Goal: Find contact information: Find contact information

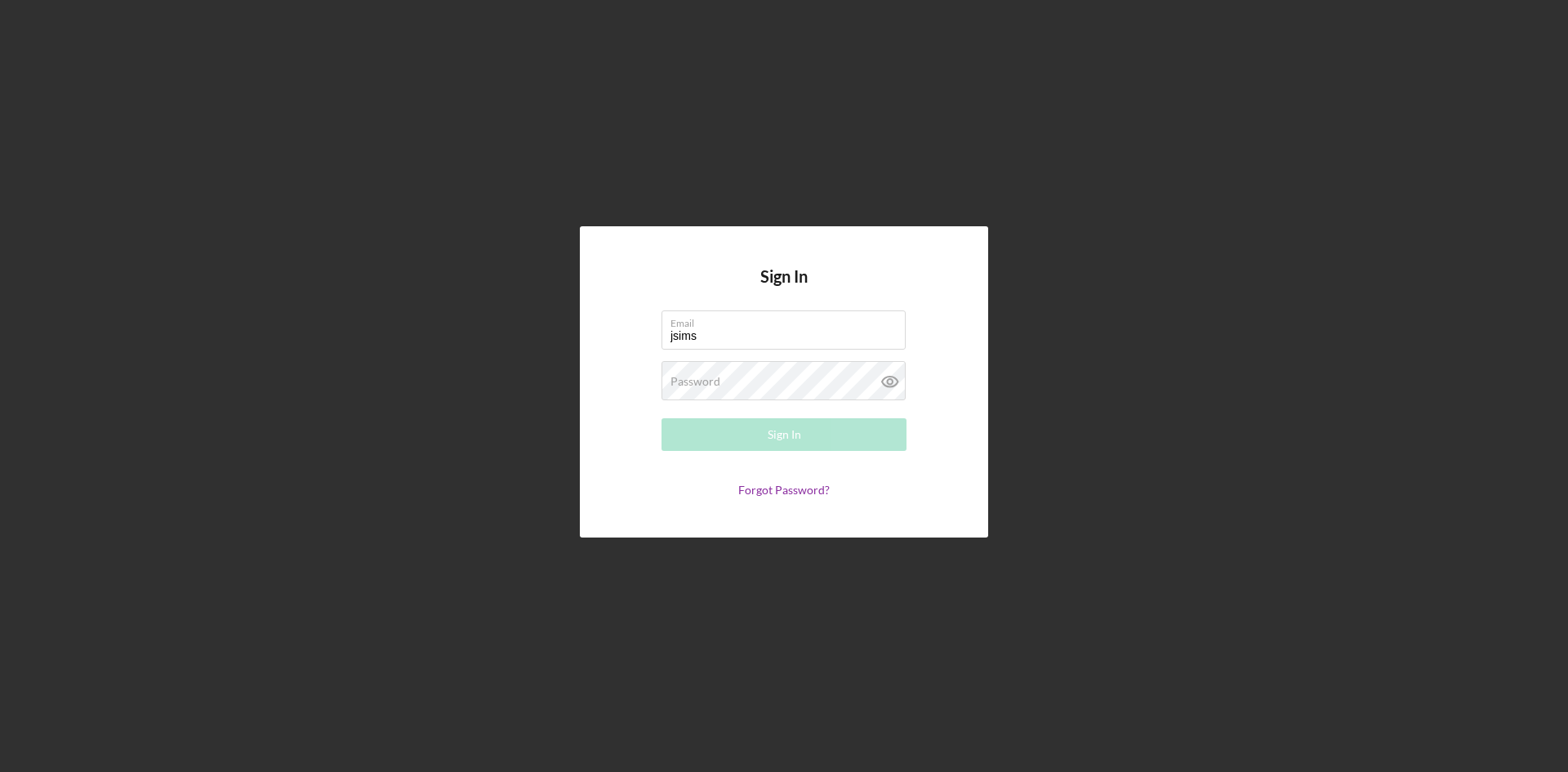
type input "[EMAIL_ADDRESS][DOMAIN_NAME]"
click at [705, 377] on label "Password" at bounding box center [695, 382] width 50 height 13
click at [662, 418] on button "Sign In" at bounding box center [784, 434] width 245 height 33
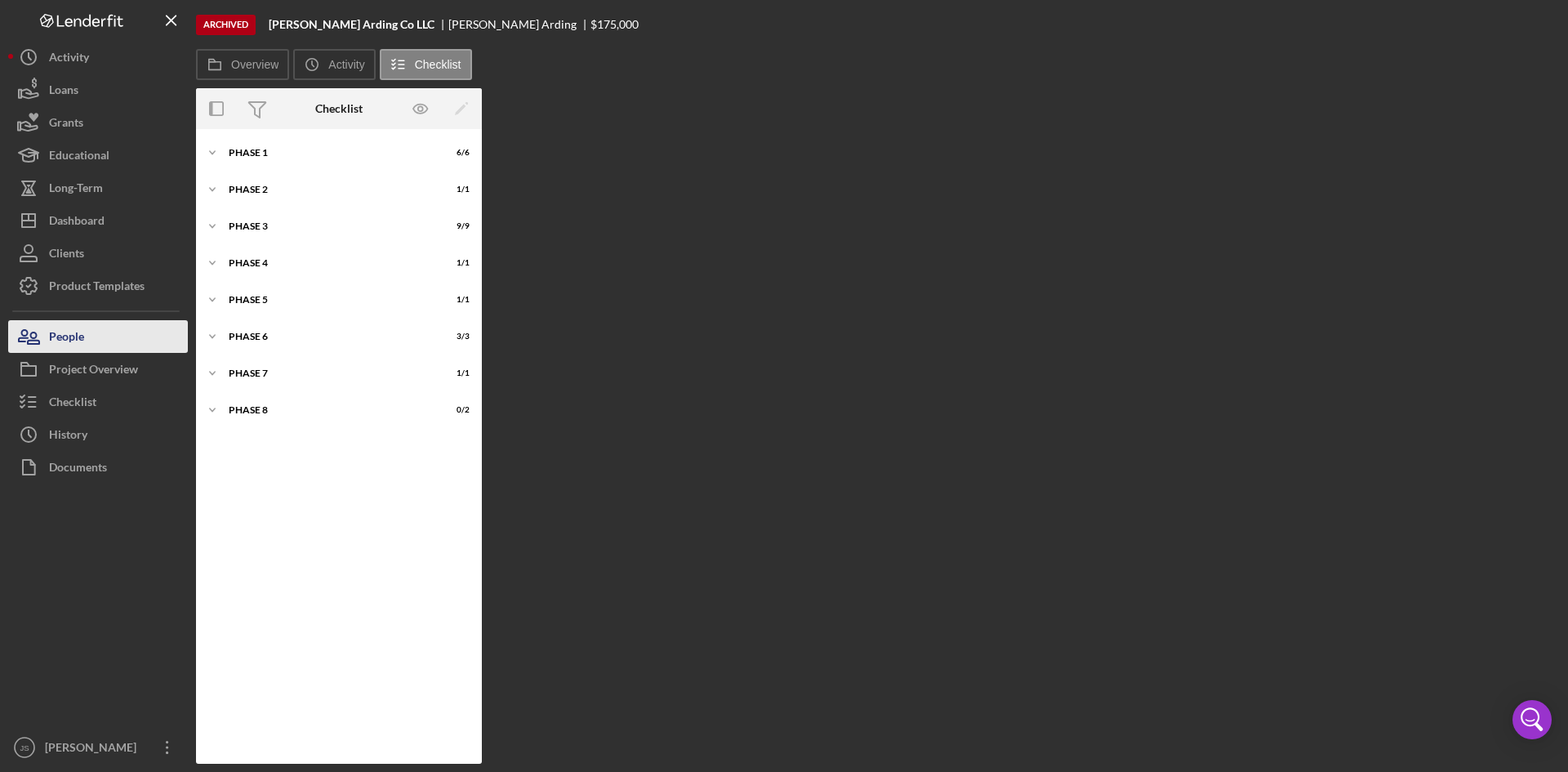
click at [69, 343] on div "People" at bounding box center [66, 339] width 35 height 36
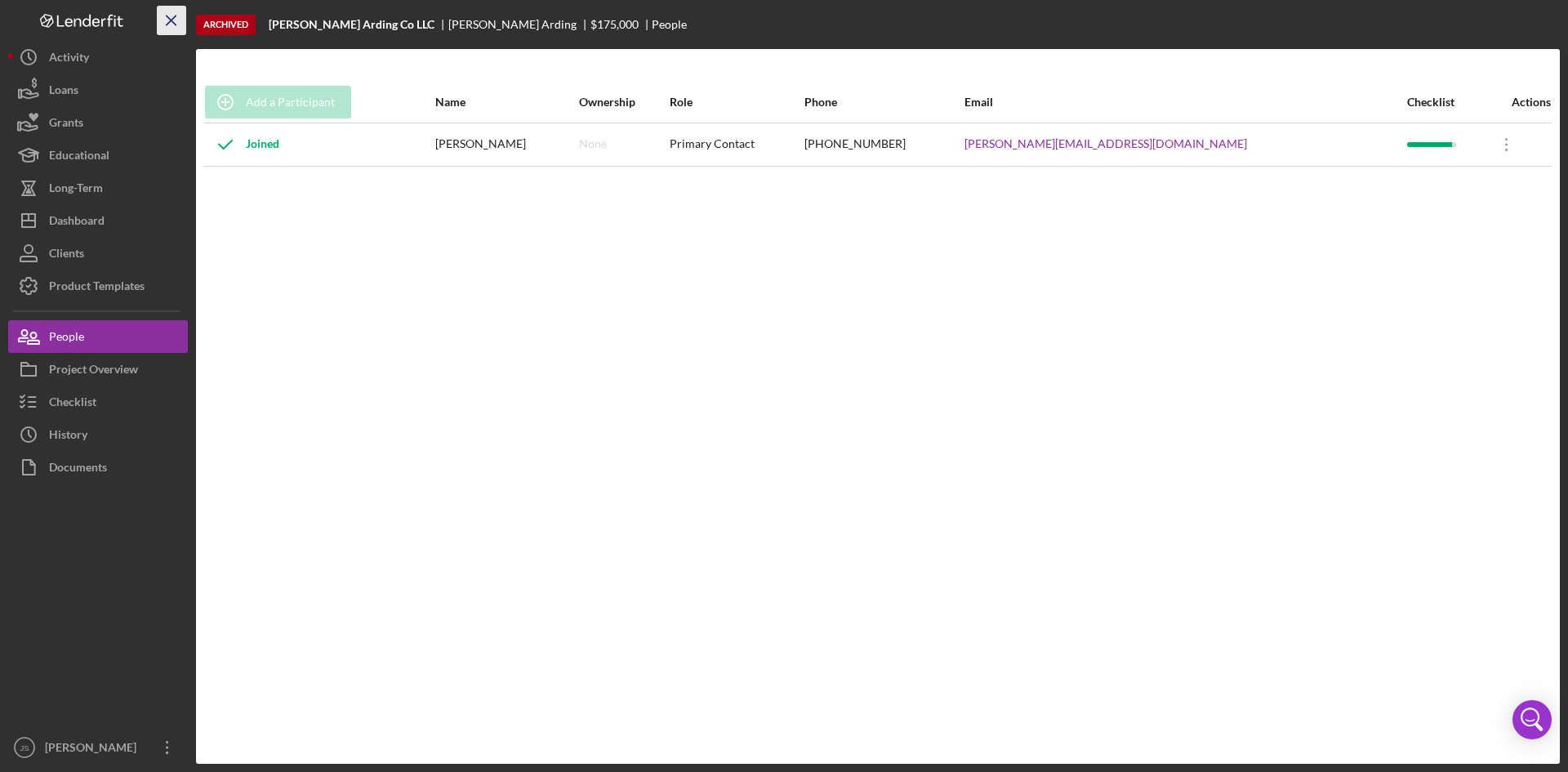
click at [171, 24] on icon "Icon/Menu Close" at bounding box center [172, 21] width 36 height 36
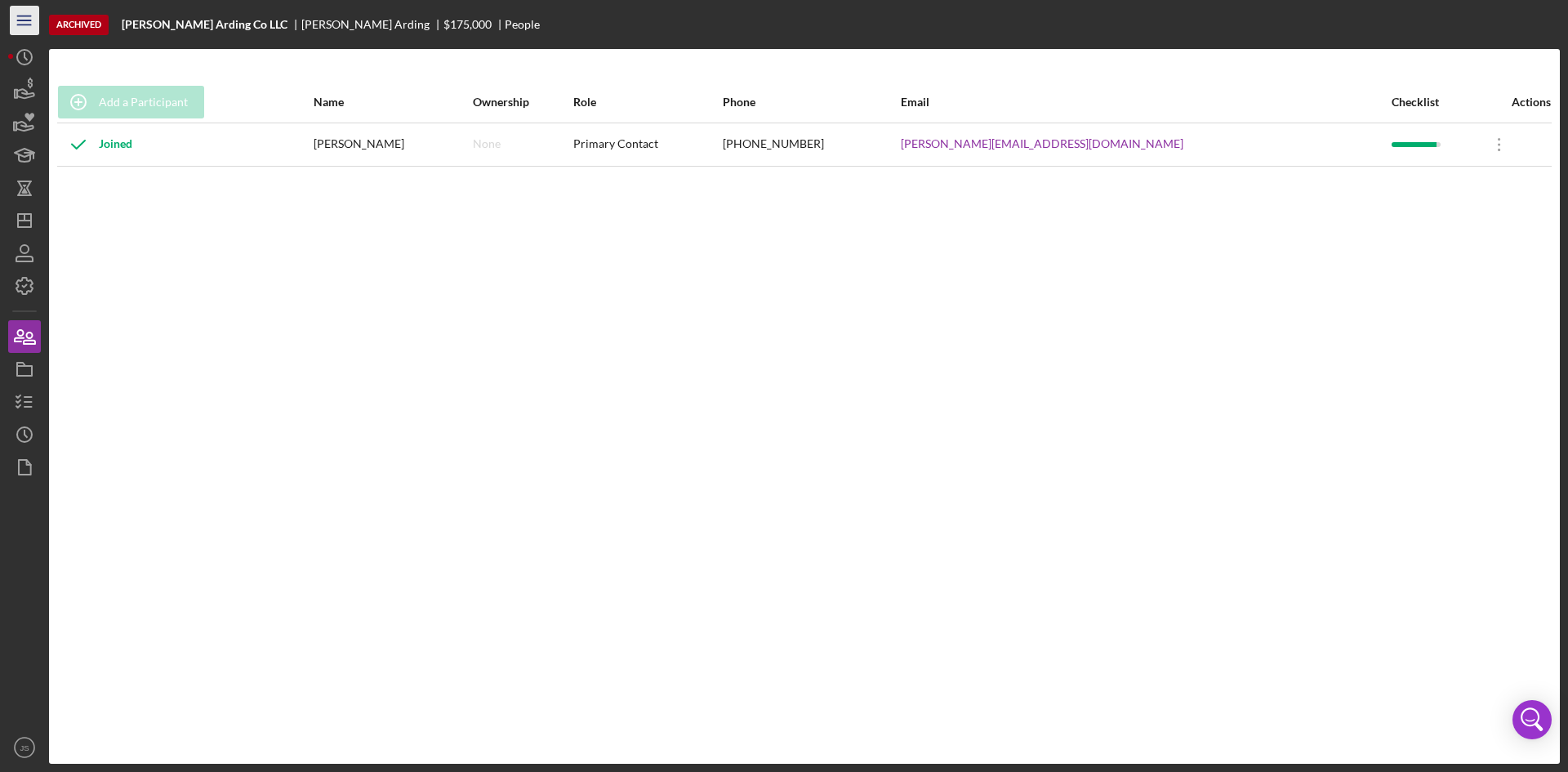
click at [25, 24] on icon "Icon/Menu" at bounding box center [25, 21] width 36 height 36
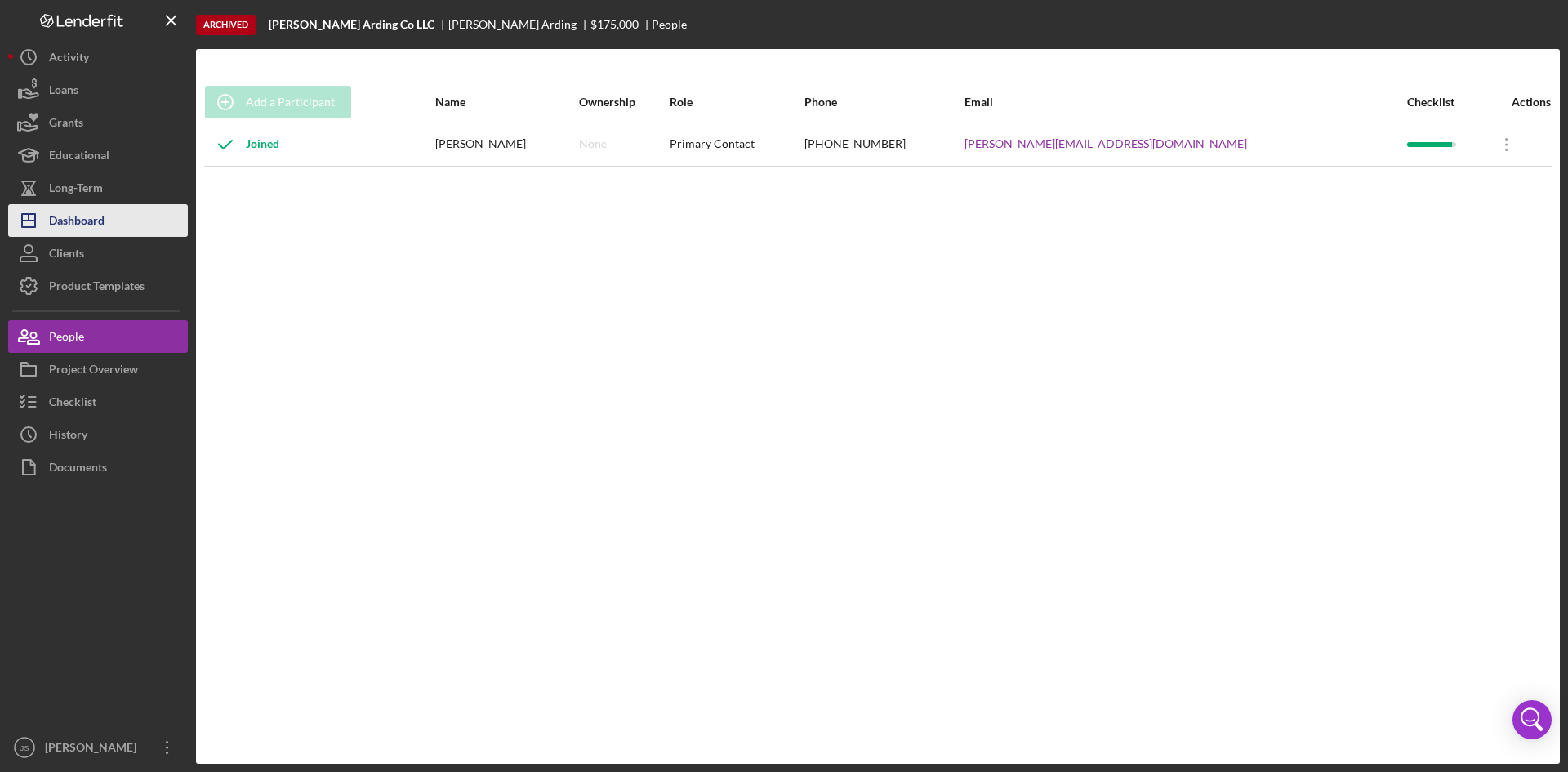
click at [88, 218] on div "Dashboard" at bounding box center [77, 222] width 56 height 36
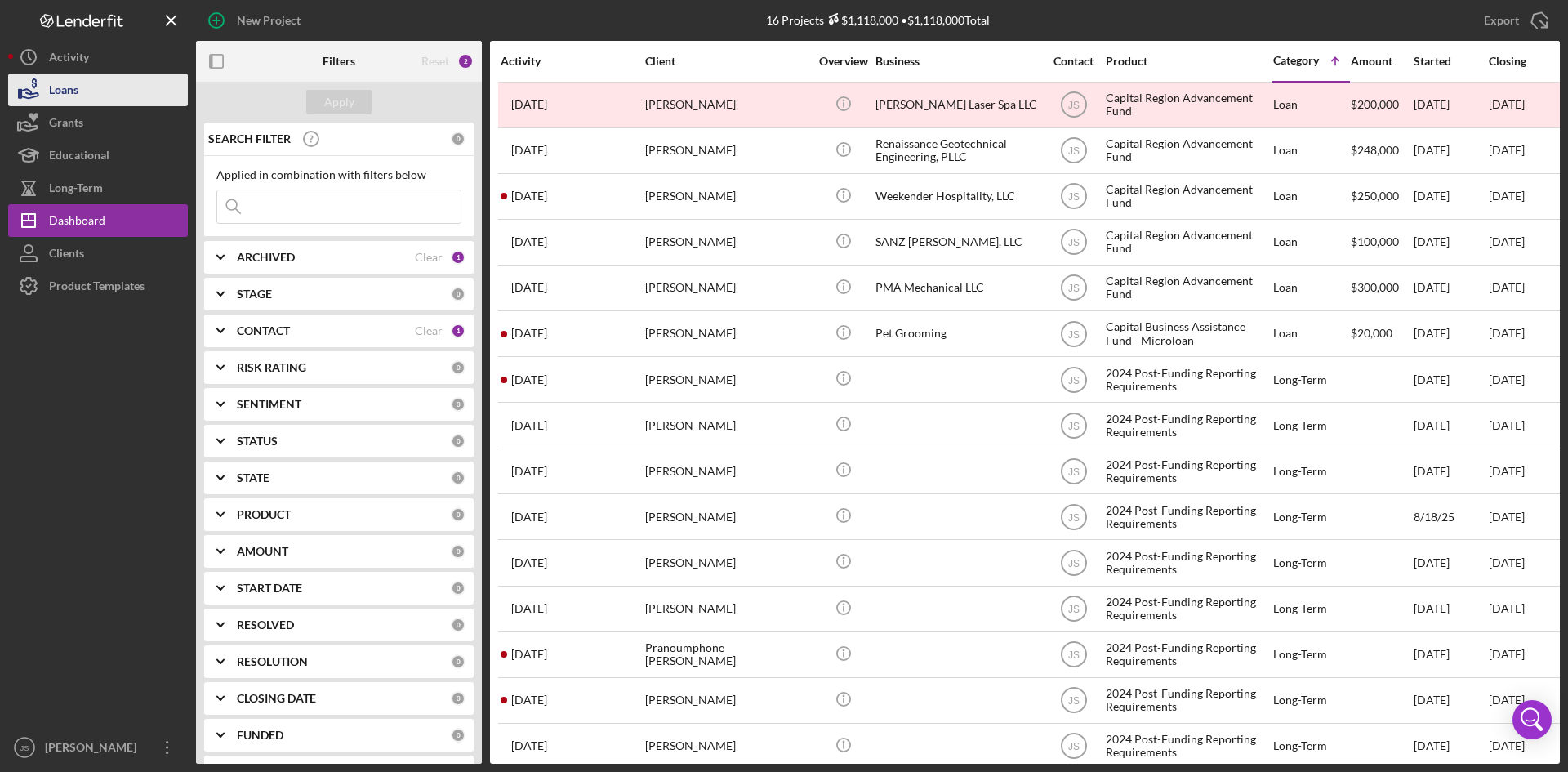
click at [186, 105] on button "Loans" at bounding box center [98, 90] width 179 height 33
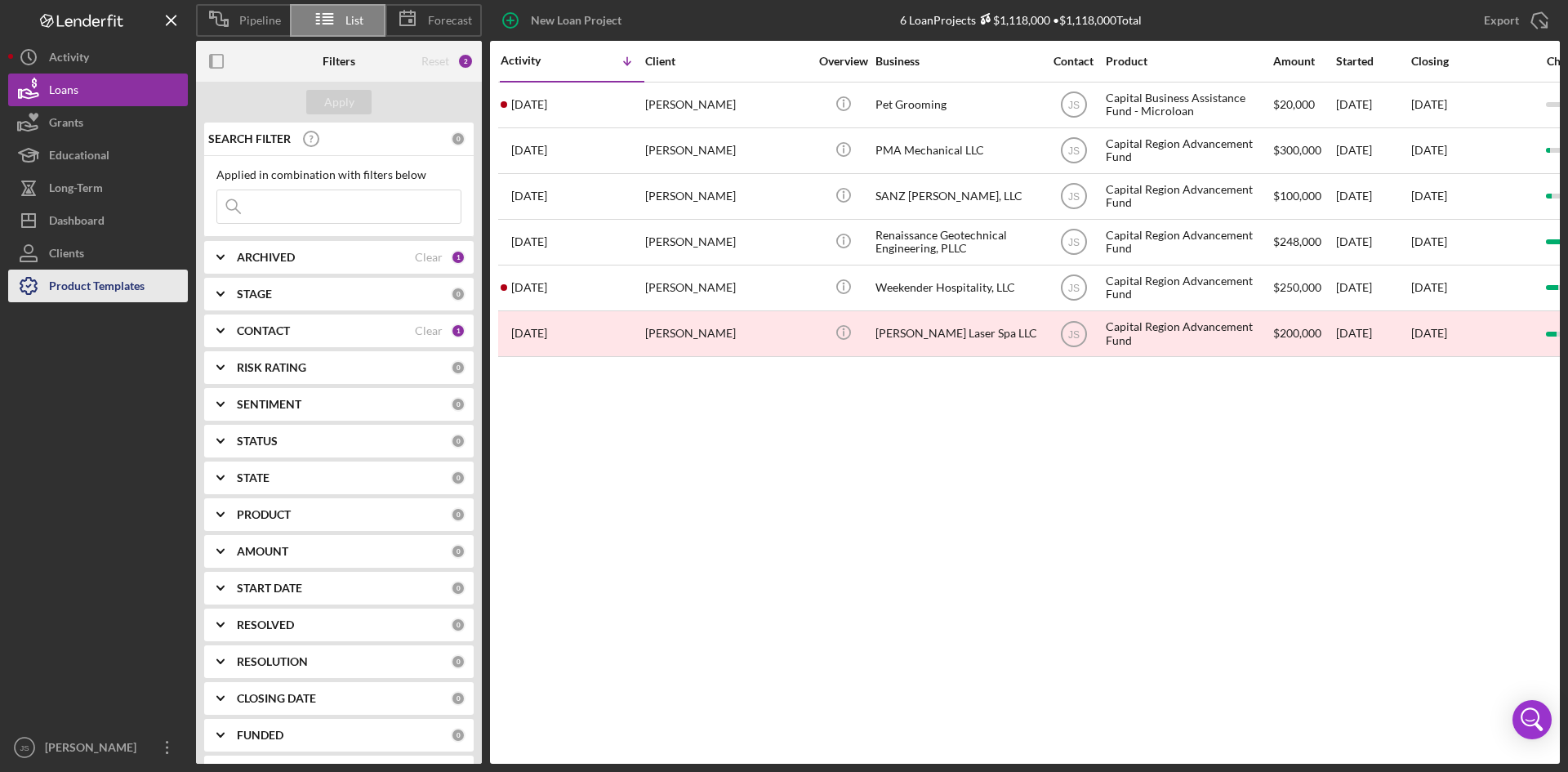
click at [126, 293] on div "Product Templates" at bounding box center [97, 288] width 96 height 36
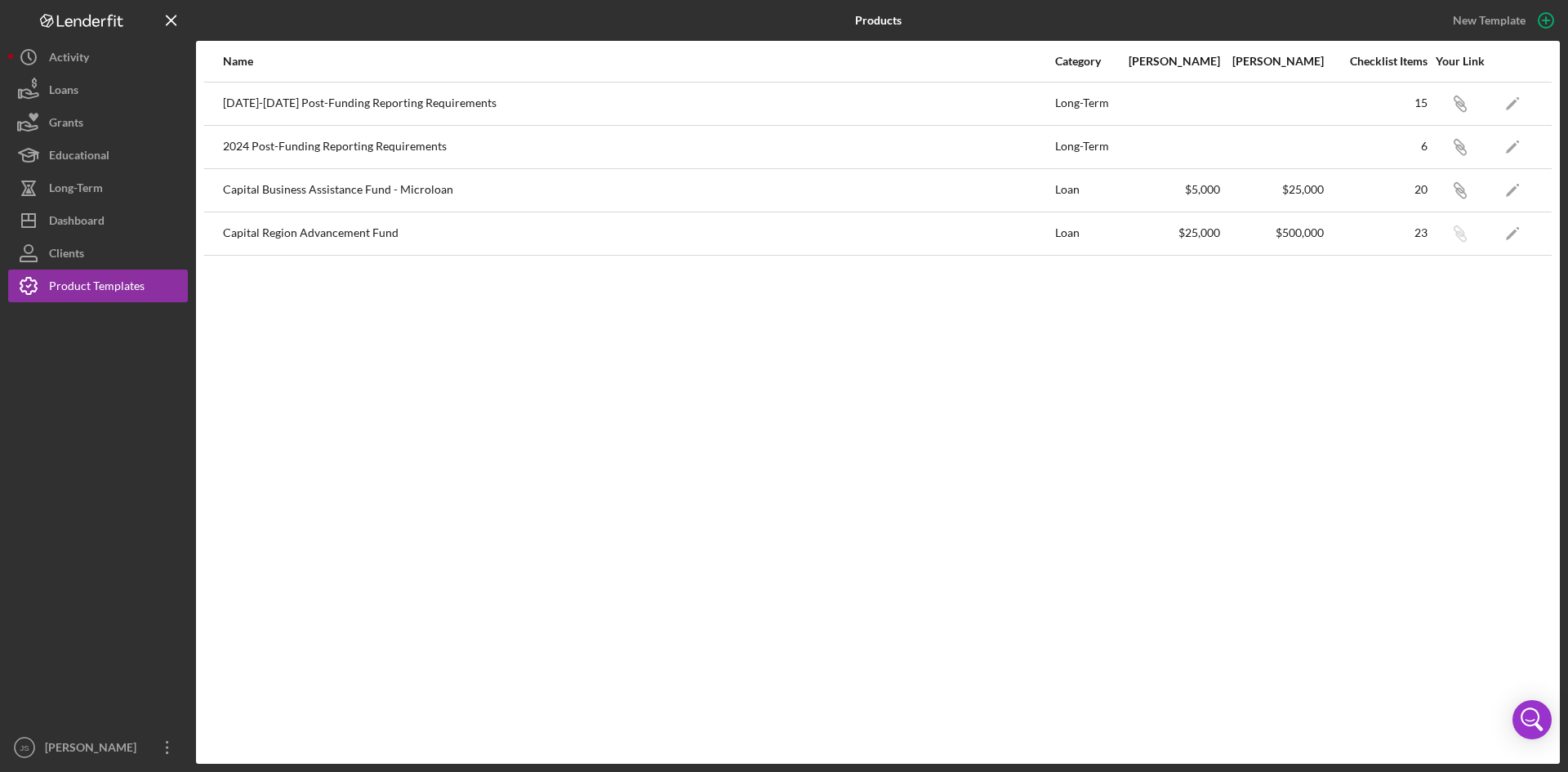
click at [417, 149] on div "2024 Post-Funding Reporting Requirements" at bounding box center [638, 147] width 831 height 41
click at [414, 243] on div "Capital Region Advancement Fund" at bounding box center [638, 233] width 831 height 41
click at [73, 190] on div "Long-Term" at bounding box center [76, 190] width 54 height 36
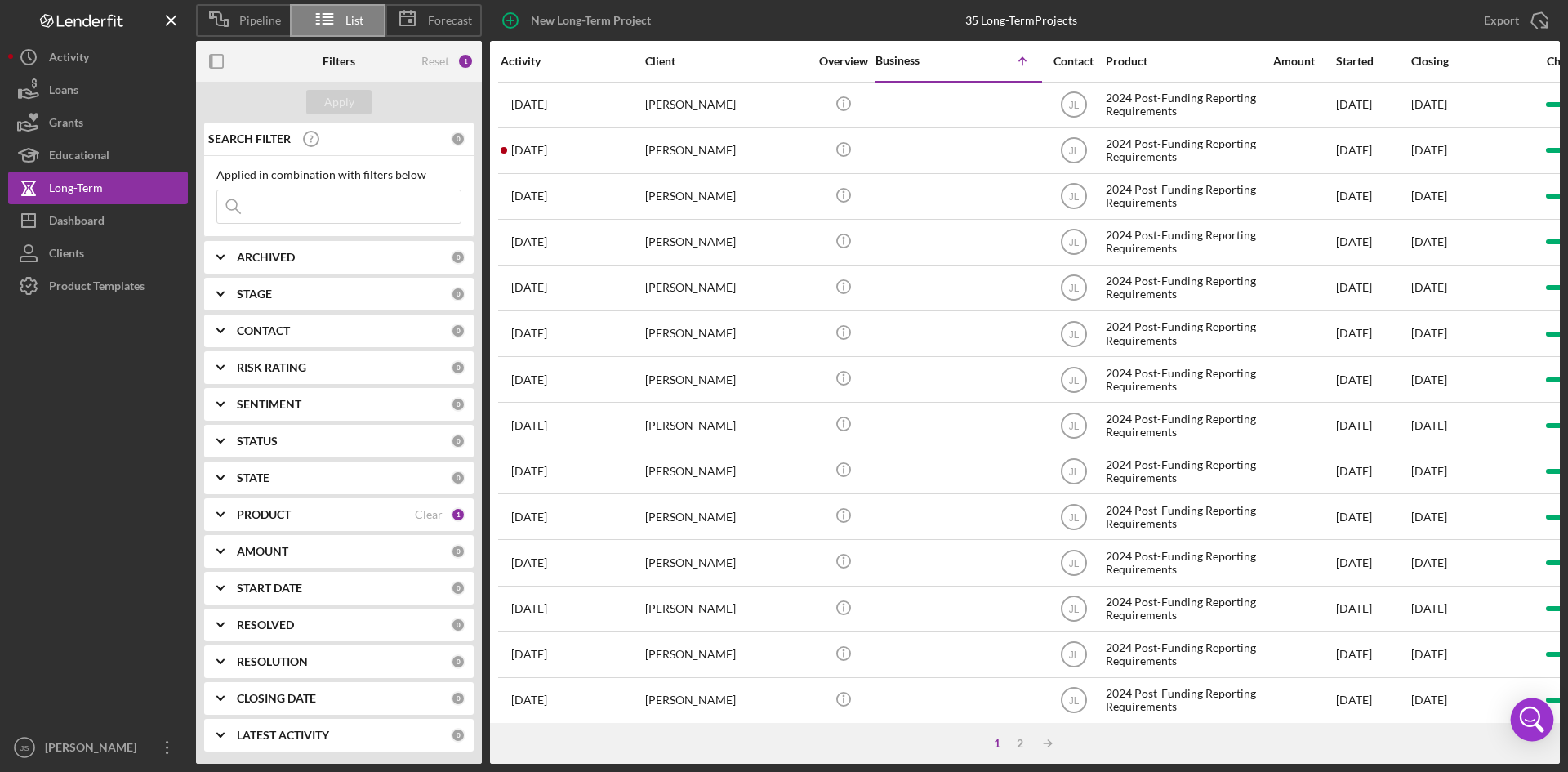
click at [1540, 722] on icon "Open Intercom Messenger" at bounding box center [1532, 719] width 39 height 39
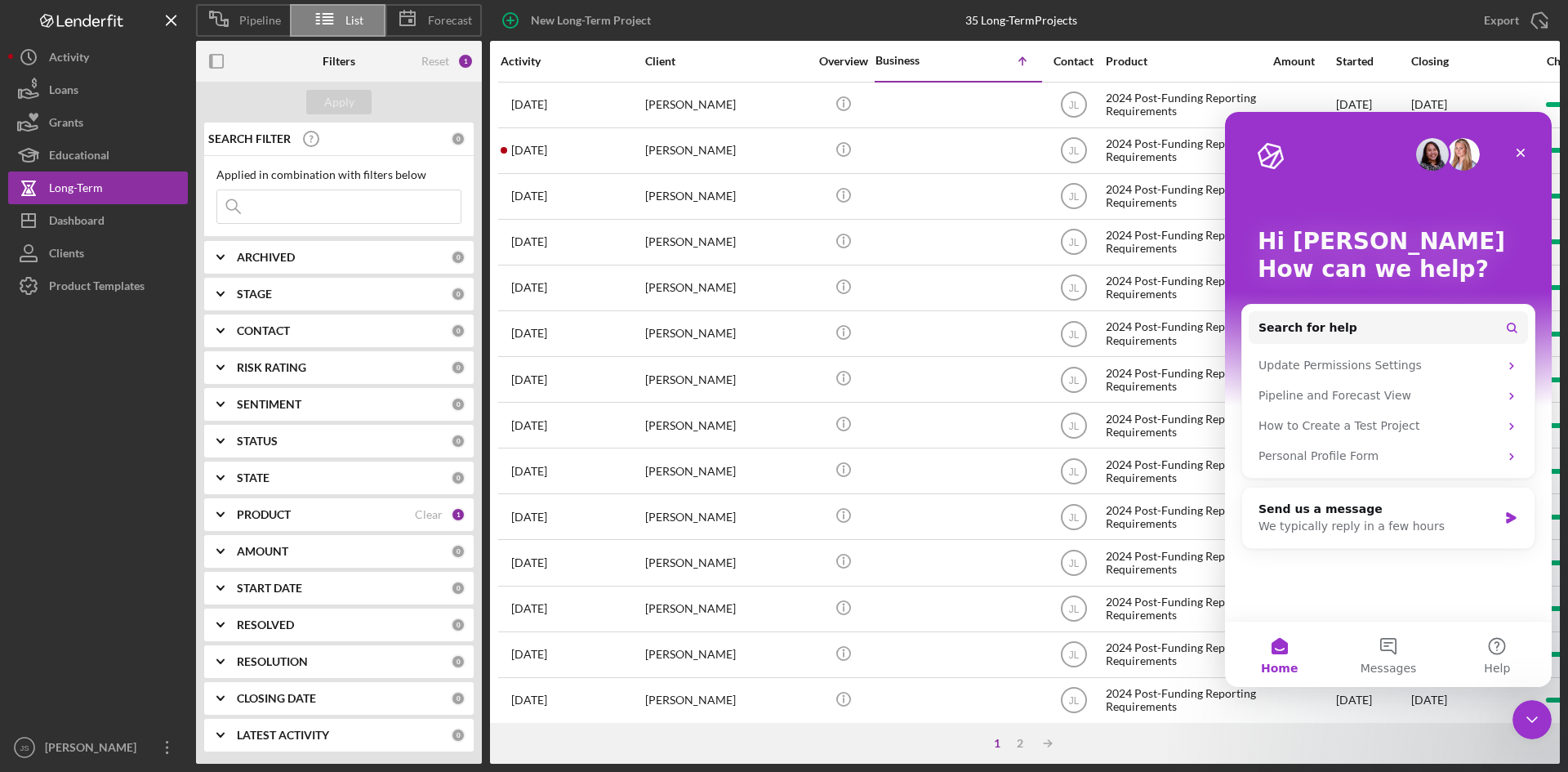
click at [1382, 1] on div "New Long-Term Project 35 Long-Term Projects Export Icon/Export" at bounding box center [1020, 20] width 1078 height 41
click at [118, 492] on div at bounding box center [98, 516] width 179 height 429
click at [271, 199] on input at bounding box center [339, 206] width 244 height 33
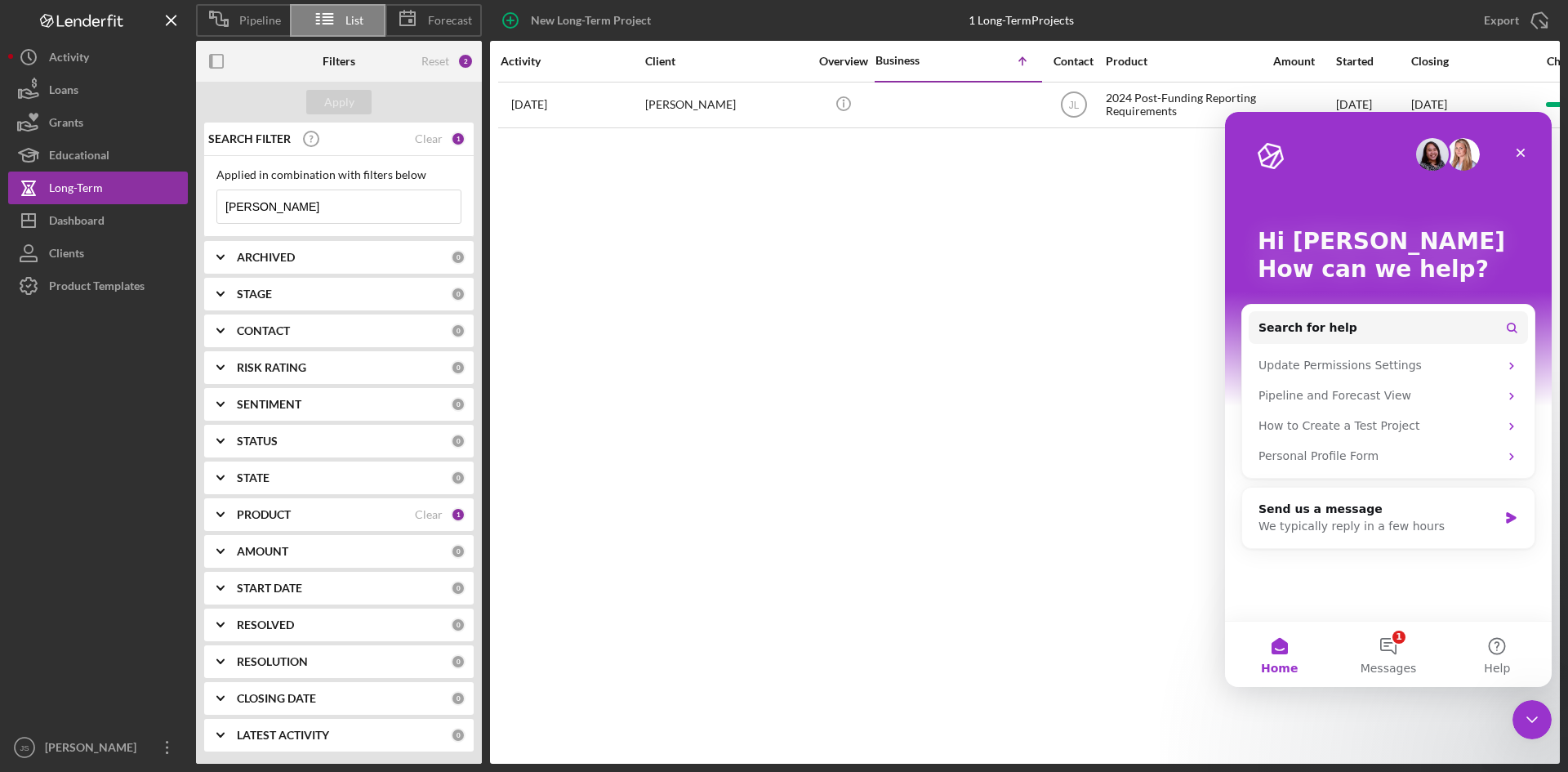
type input "[PERSON_NAME]"
click at [753, 215] on div "Activity Client Overview Business Icon/Table Sort Arrow Contact Product Amount …" at bounding box center [1024, 402] width 1069 height 722
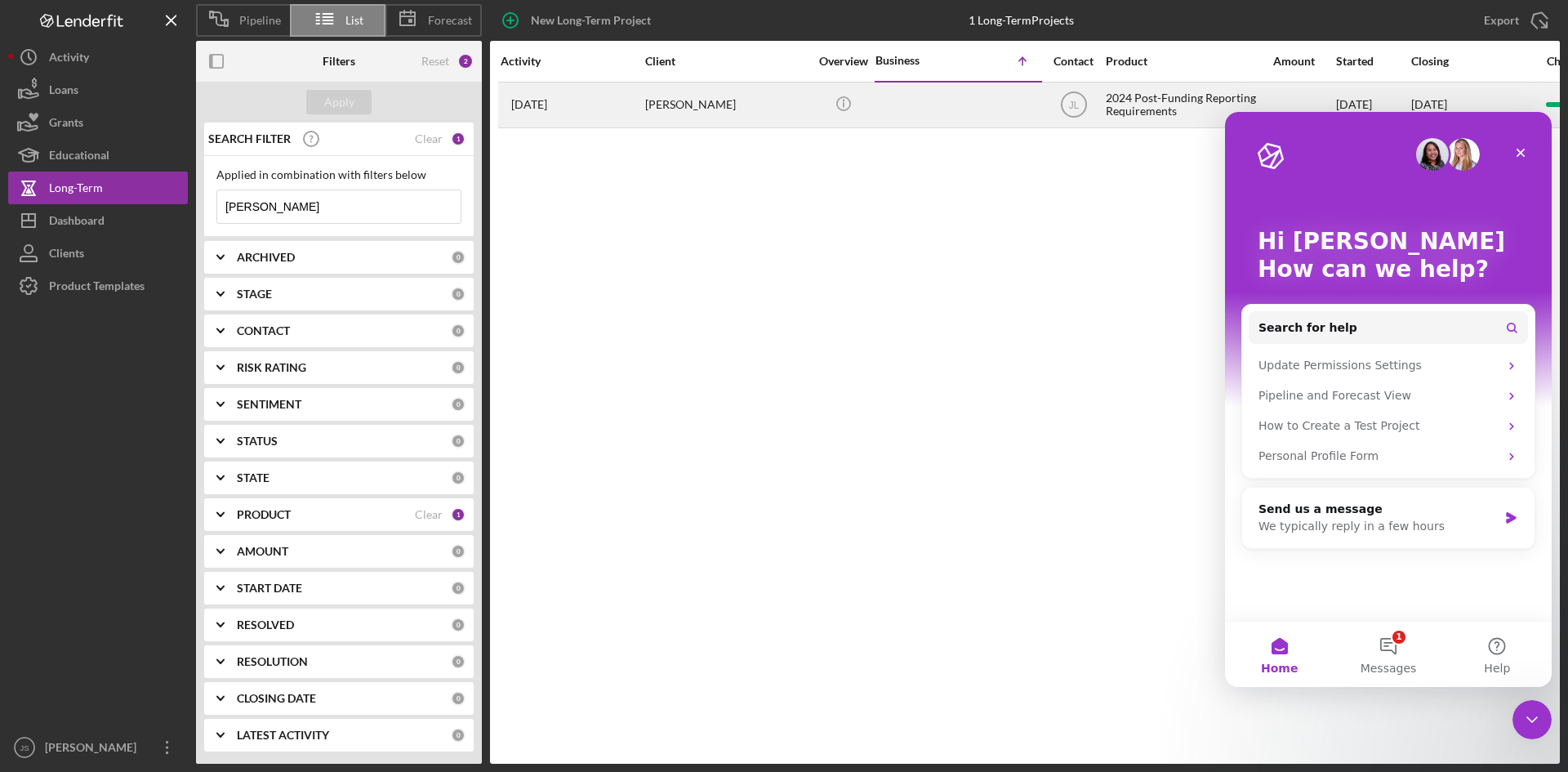
click at [674, 103] on div "[PERSON_NAME]" at bounding box center [727, 105] width 163 height 43
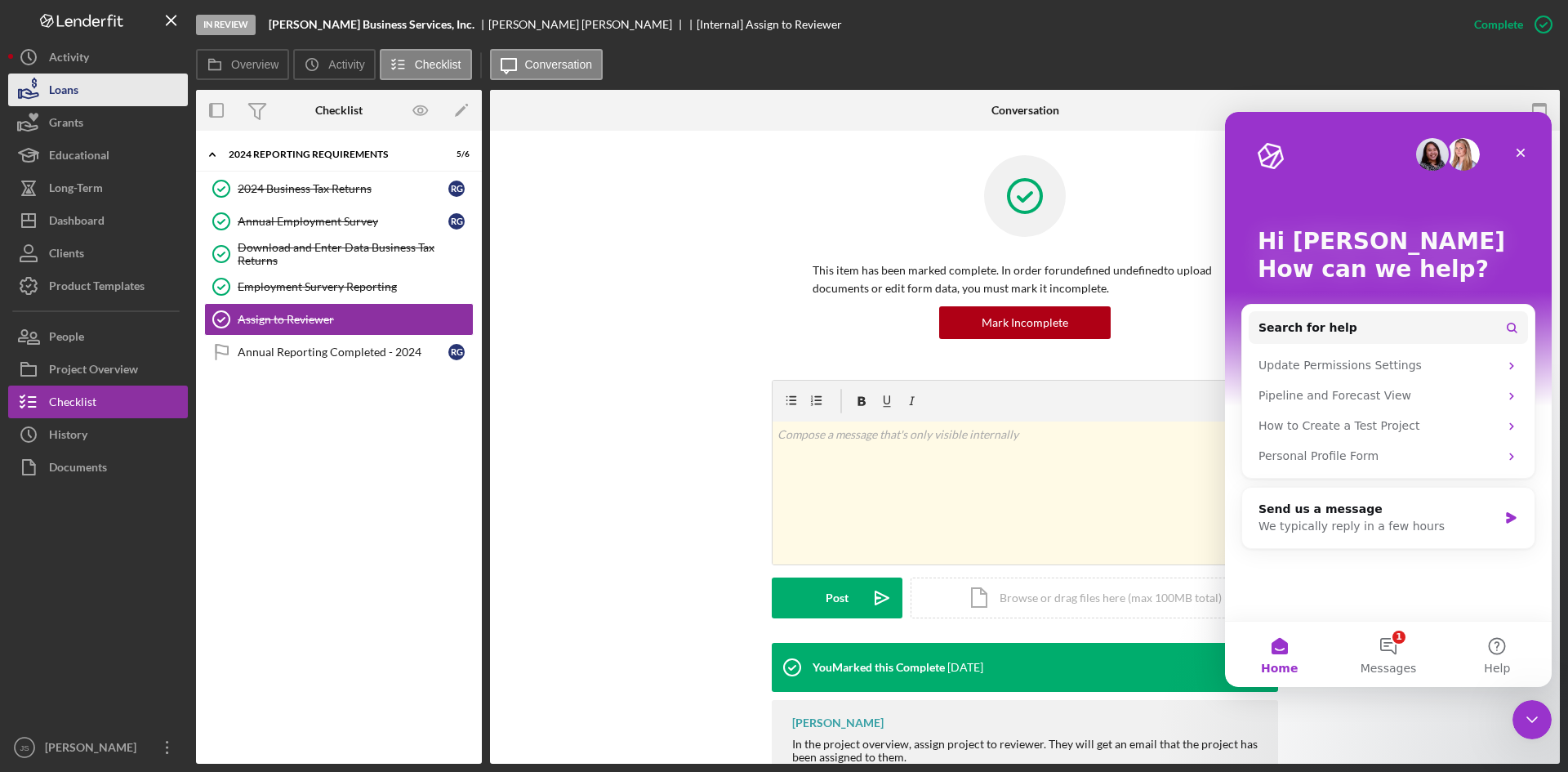
click at [58, 82] on div "Loans" at bounding box center [63, 92] width 30 height 36
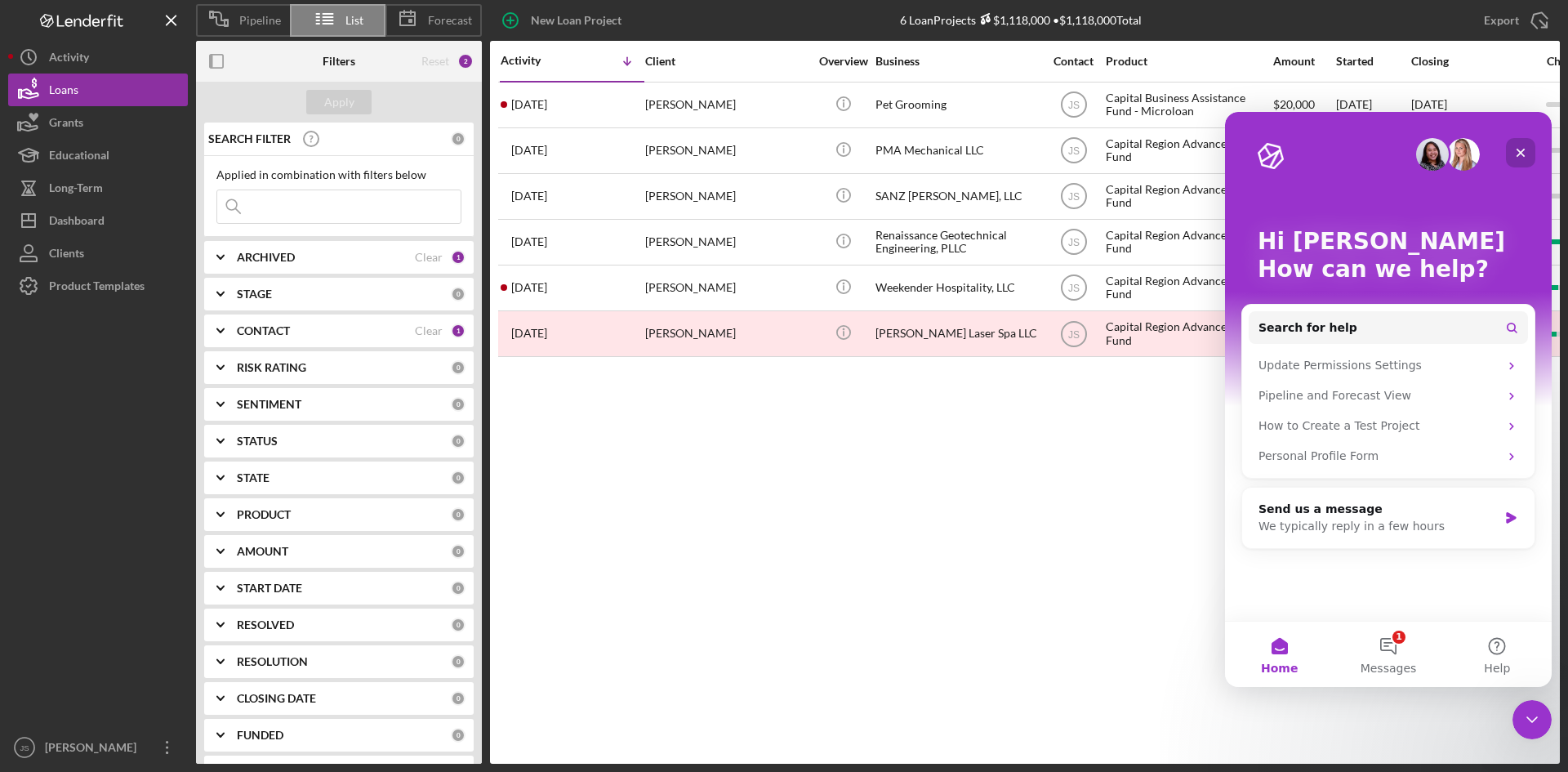
click at [1522, 153] on icon "Close" at bounding box center [1520, 152] width 9 height 9
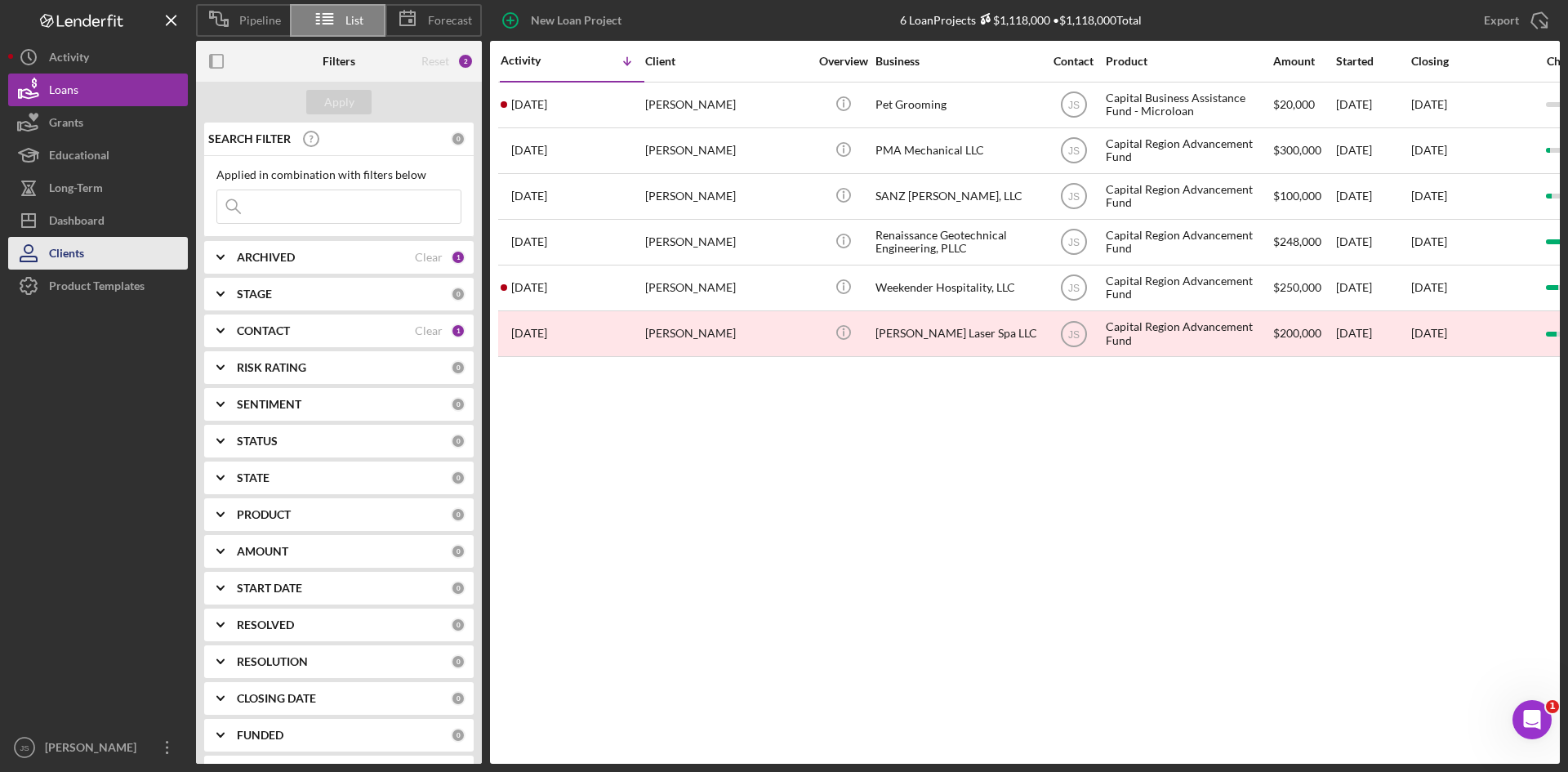
click at [103, 249] on button "Clients" at bounding box center [98, 253] width 179 height 33
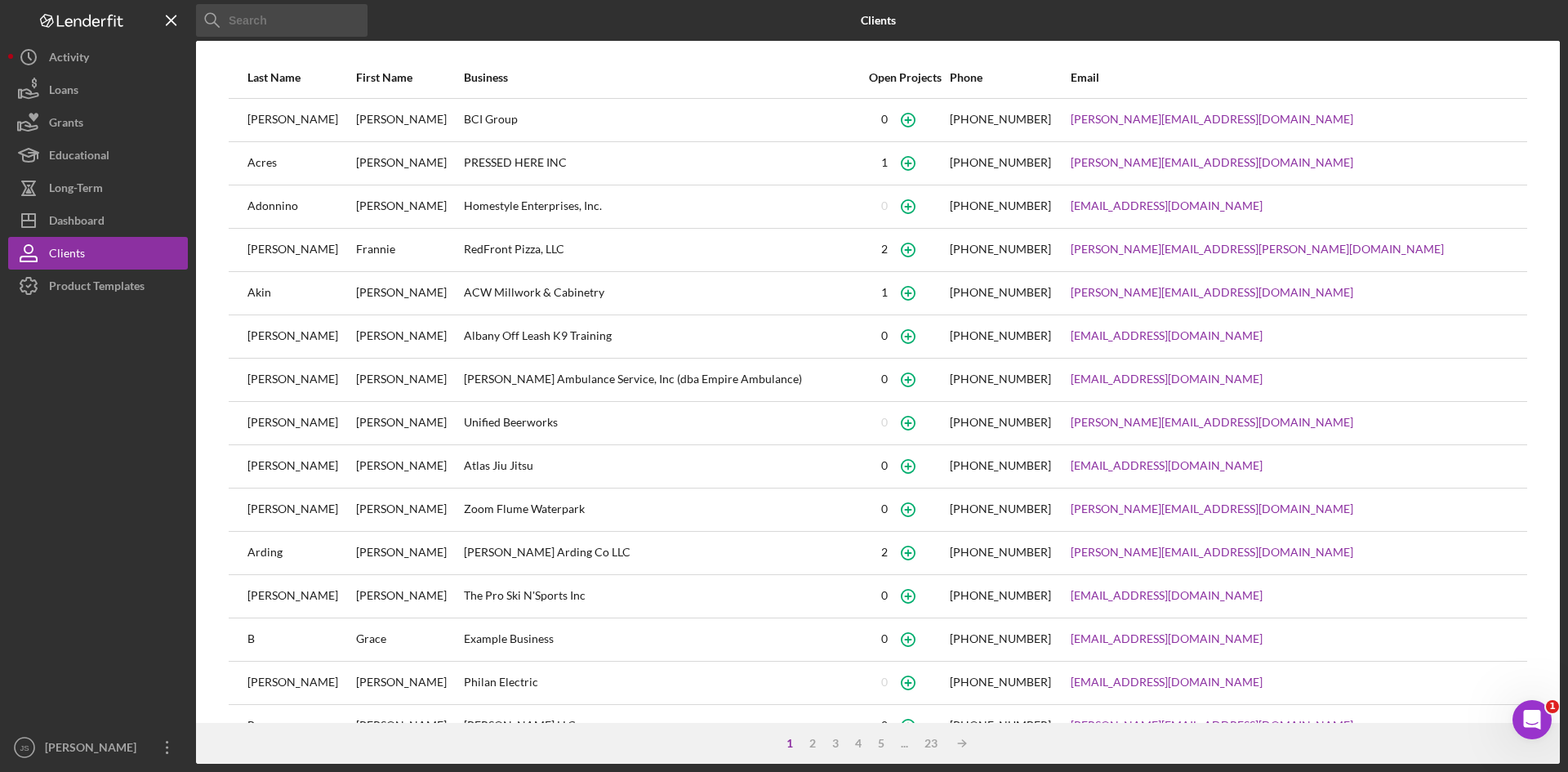
click at [349, 25] on input at bounding box center [281, 20] width 172 height 33
type input "[PERSON_NAME]"
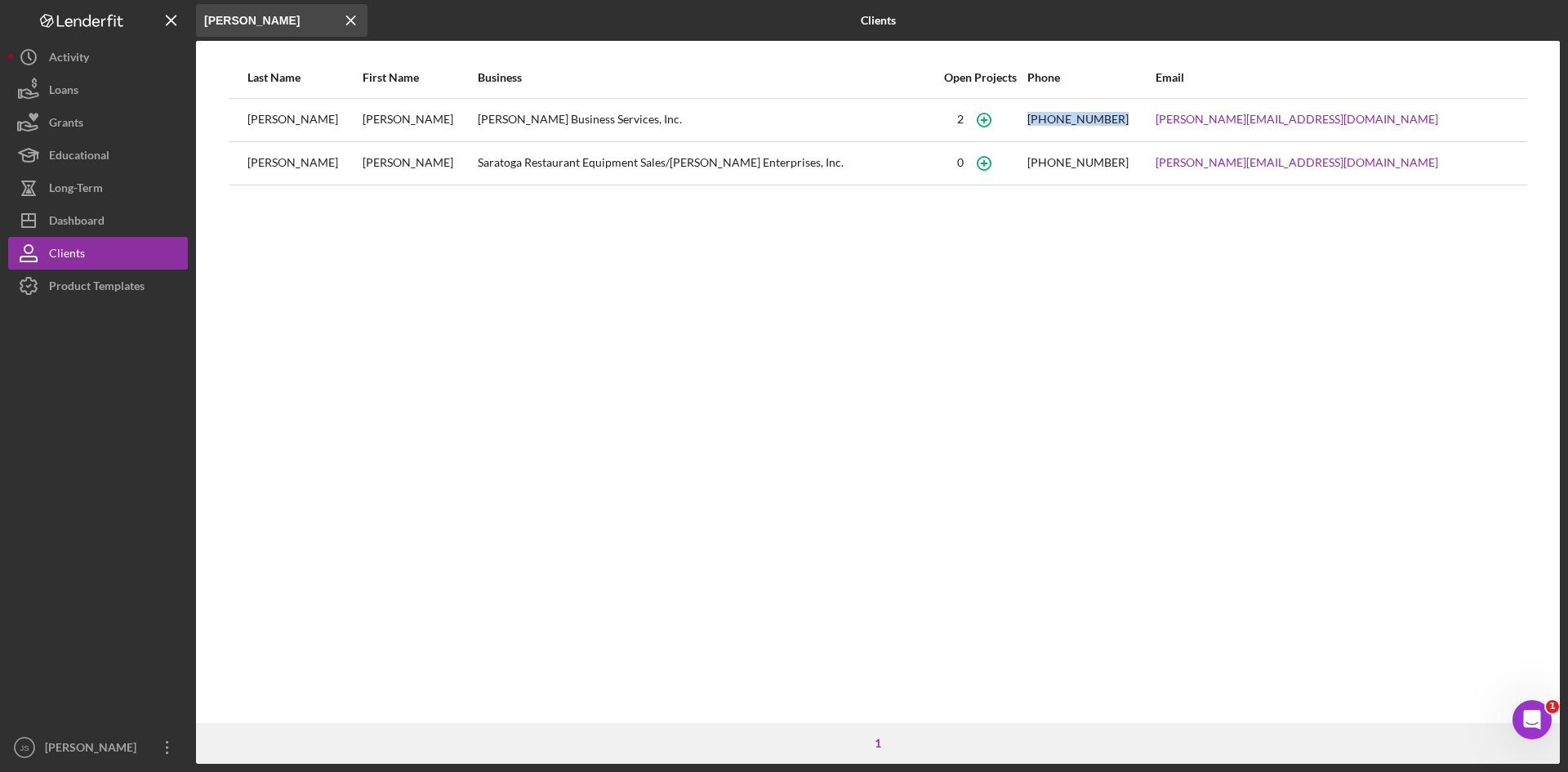
drag, startPoint x: 1241, startPoint y: 112, endPoint x: 1135, endPoint y: 119, distance: 106.2
click at [1135, 119] on tr "[PERSON_NAME] [PERSON_NAME] Business Services, Inc. [PHONE_NUMBER] [PERSON_NAME…" at bounding box center [878, 119] width 1299 height 43
copy div "[PHONE_NUMBER]"
